Goal: Check status: Check status

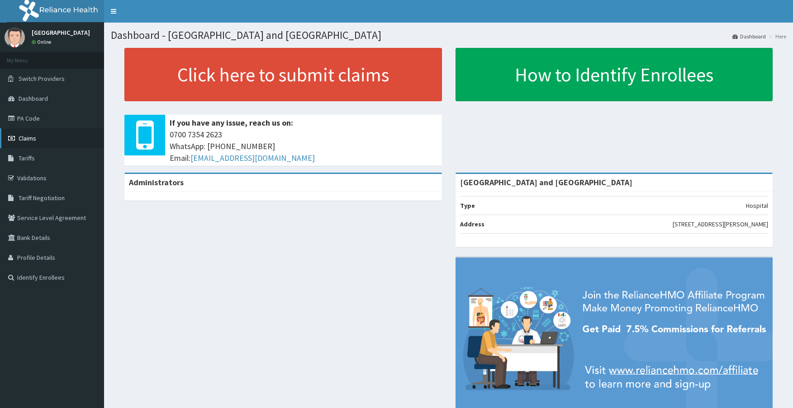
click at [30, 140] on span "Claims" at bounding box center [28, 138] width 18 height 8
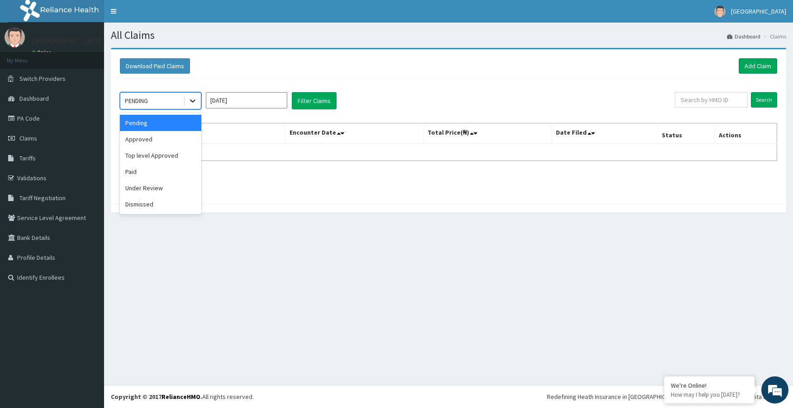
click at [190, 104] on icon at bounding box center [192, 100] width 9 height 9
click at [153, 138] on div "Approved" at bounding box center [160, 139] width 81 height 16
click at [319, 104] on button "Filter Claims" at bounding box center [314, 100] width 45 height 17
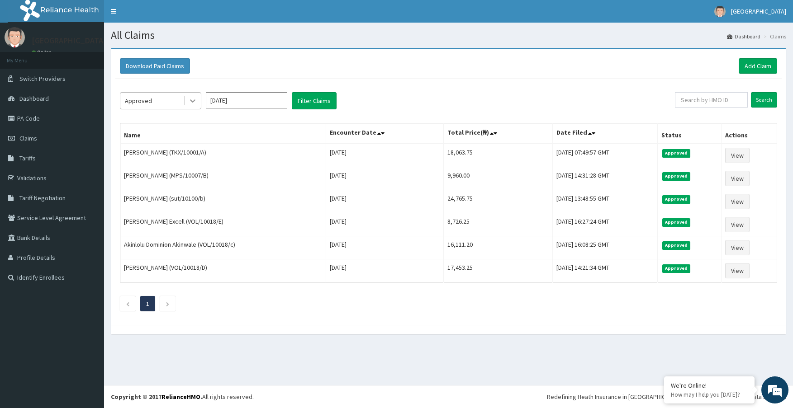
click at [190, 99] on icon at bounding box center [192, 100] width 9 height 9
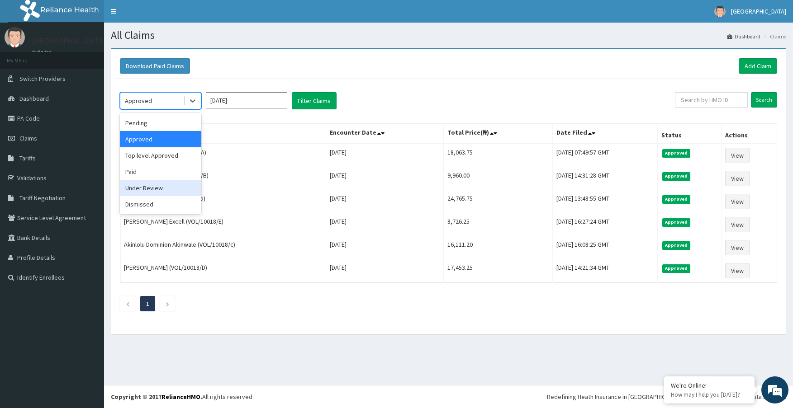
click at [151, 187] on div "Under Review" at bounding box center [160, 188] width 81 height 16
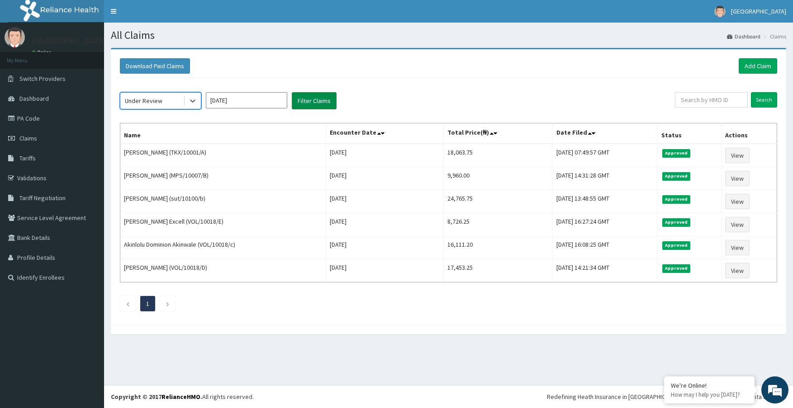
click at [308, 98] on button "Filter Claims" at bounding box center [314, 100] width 45 height 17
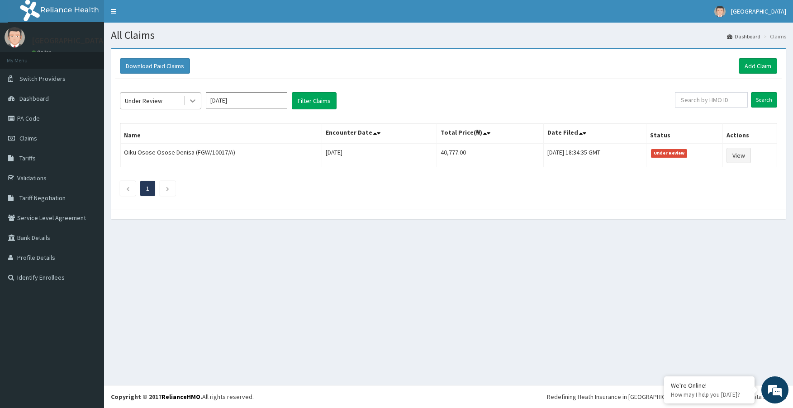
click at [198, 103] on div at bounding box center [193, 101] width 16 height 16
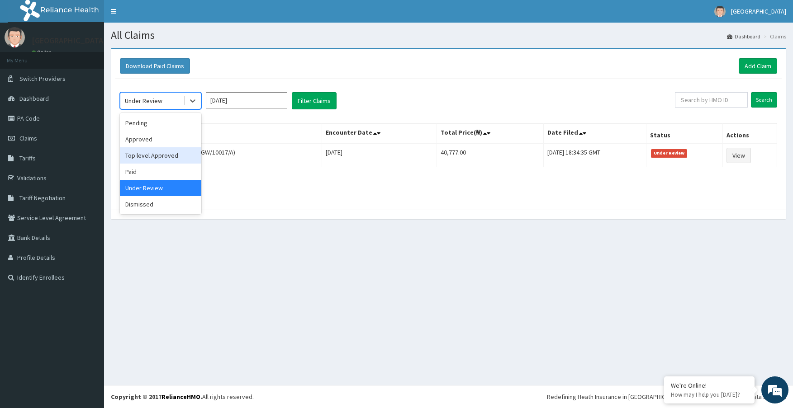
click at [141, 155] on div "Top level Approved" at bounding box center [160, 155] width 81 height 16
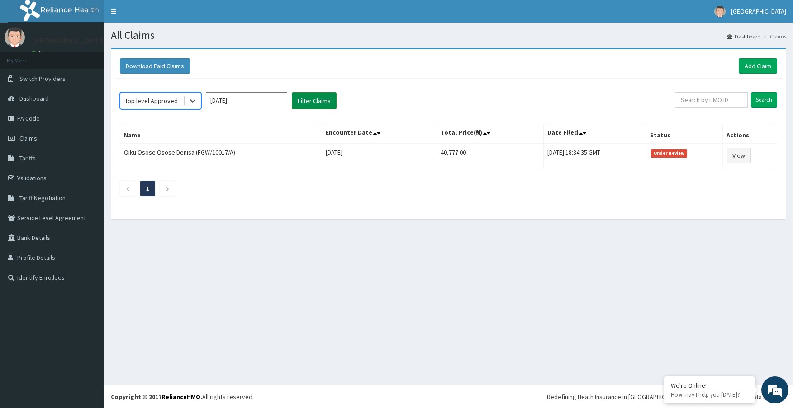
click at [298, 102] on button "Filter Claims" at bounding box center [314, 100] width 45 height 17
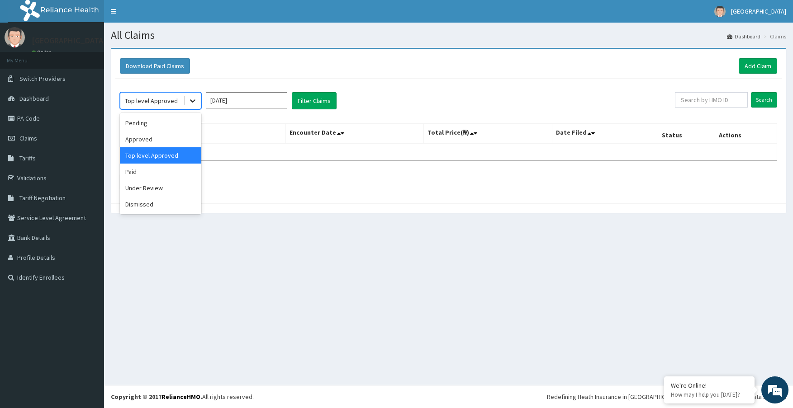
click at [192, 100] on icon at bounding box center [192, 100] width 9 height 9
click at [142, 118] on div "Pending" at bounding box center [160, 123] width 81 height 16
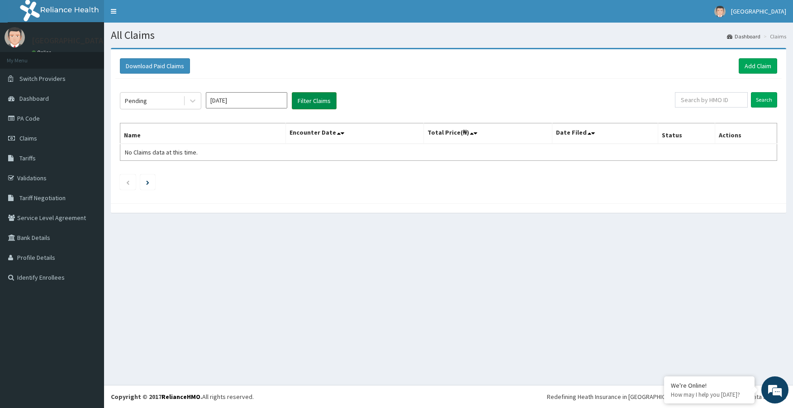
click at [302, 95] on button "Filter Claims" at bounding box center [314, 100] width 45 height 17
click at [304, 97] on button "Filter Claims" at bounding box center [314, 100] width 45 height 17
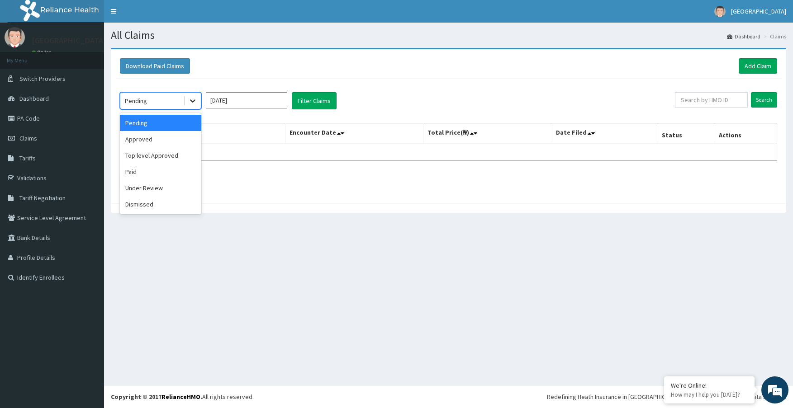
click at [189, 95] on div at bounding box center [193, 101] width 16 height 16
click at [122, 169] on div "Paid" at bounding box center [160, 172] width 81 height 16
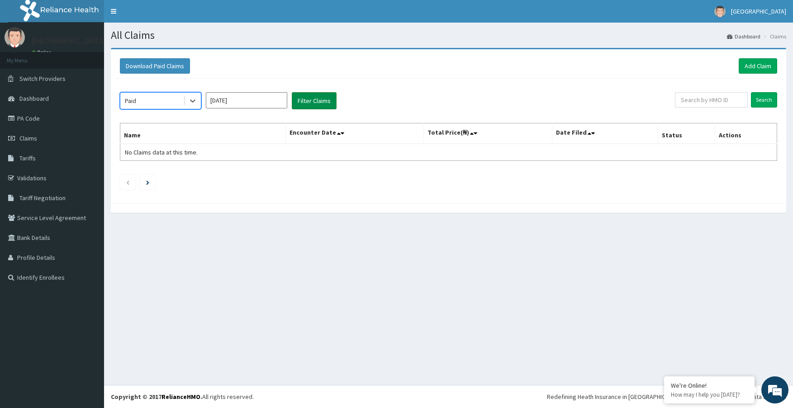
click at [312, 101] on button "Filter Claims" at bounding box center [314, 100] width 45 height 17
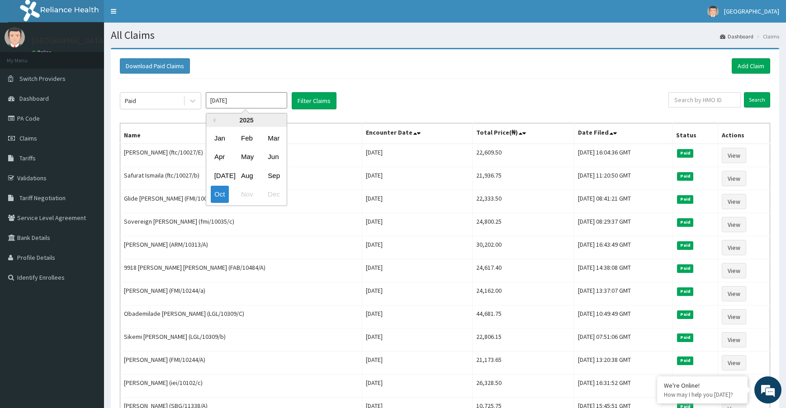
click at [259, 105] on input "Oct 2025" at bounding box center [246, 100] width 81 height 16
click at [272, 171] on div "Sep" at bounding box center [273, 175] width 18 height 17
type input "[DATE]"
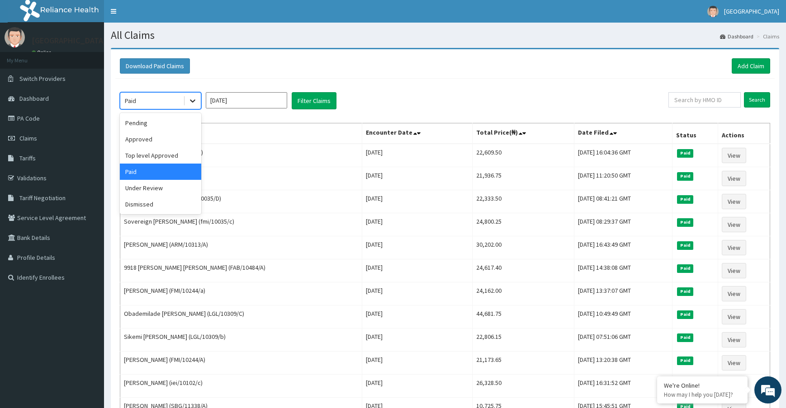
click at [190, 98] on icon at bounding box center [192, 100] width 9 height 9
click at [164, 190] on div "Under Review" at bounding box center [160, 188] width 81 height 16
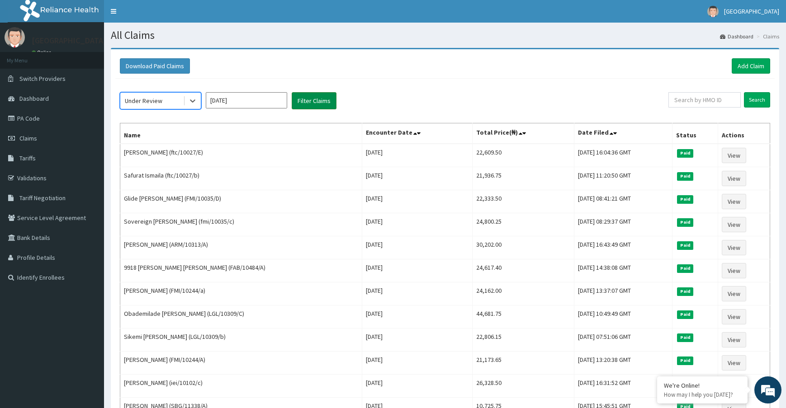
click at [313, 104] on button "Filter Claims" at bounding box center [314, 100] width 45 height 17
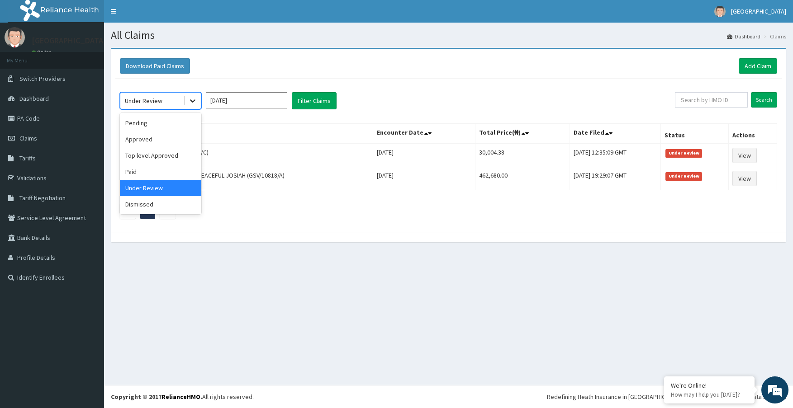
click at [191, 104] on icon at bounding box center [192, 100] width 9 height 9
click at [151, 156] on div "Top level Approved" at bounding box center [160, 155] width 81 height 16
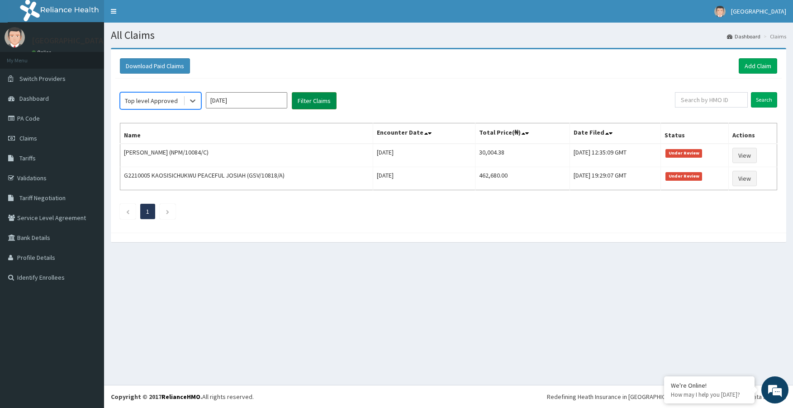
click at [300, 98] on button "Filter Claims" at bounding box center [314, 100] width 45 height 17
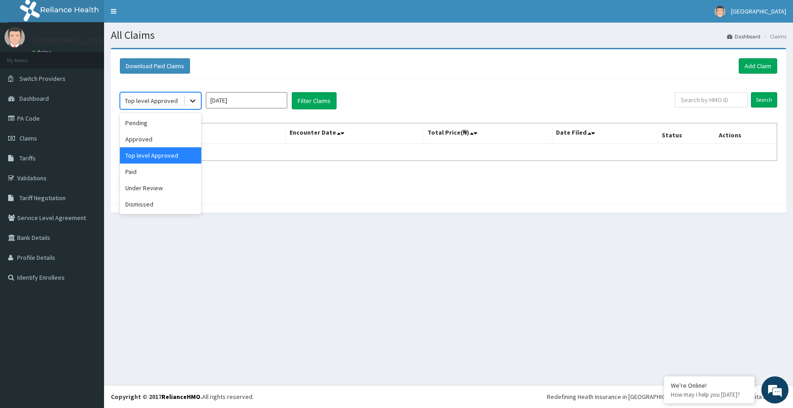
click at [193, 100] on icon at bounding box center [192, 100] width 9 height 9
